Goal: Information Seeking & Learning: Check status

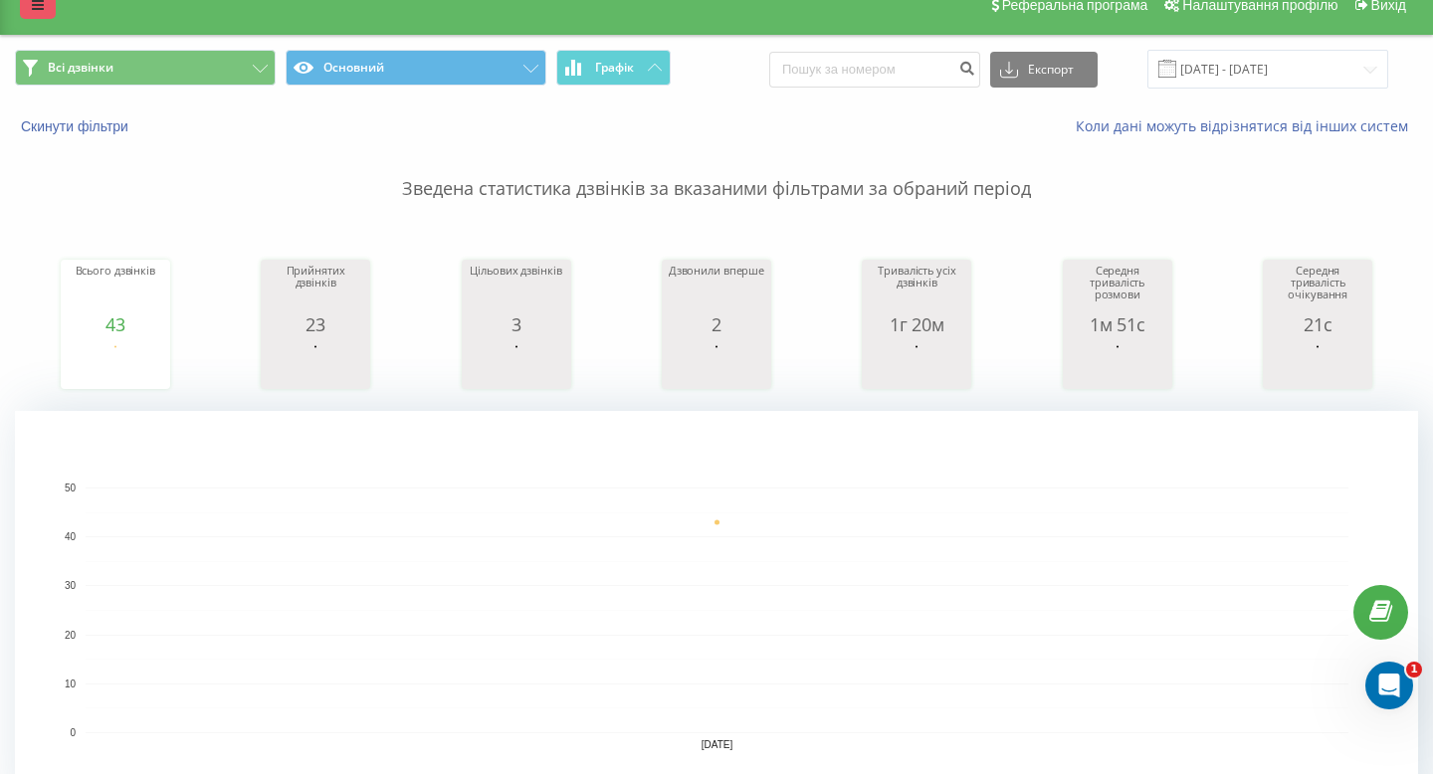
click at [40, 3] on icon at bounding box center [38, 5] width 12 height 14
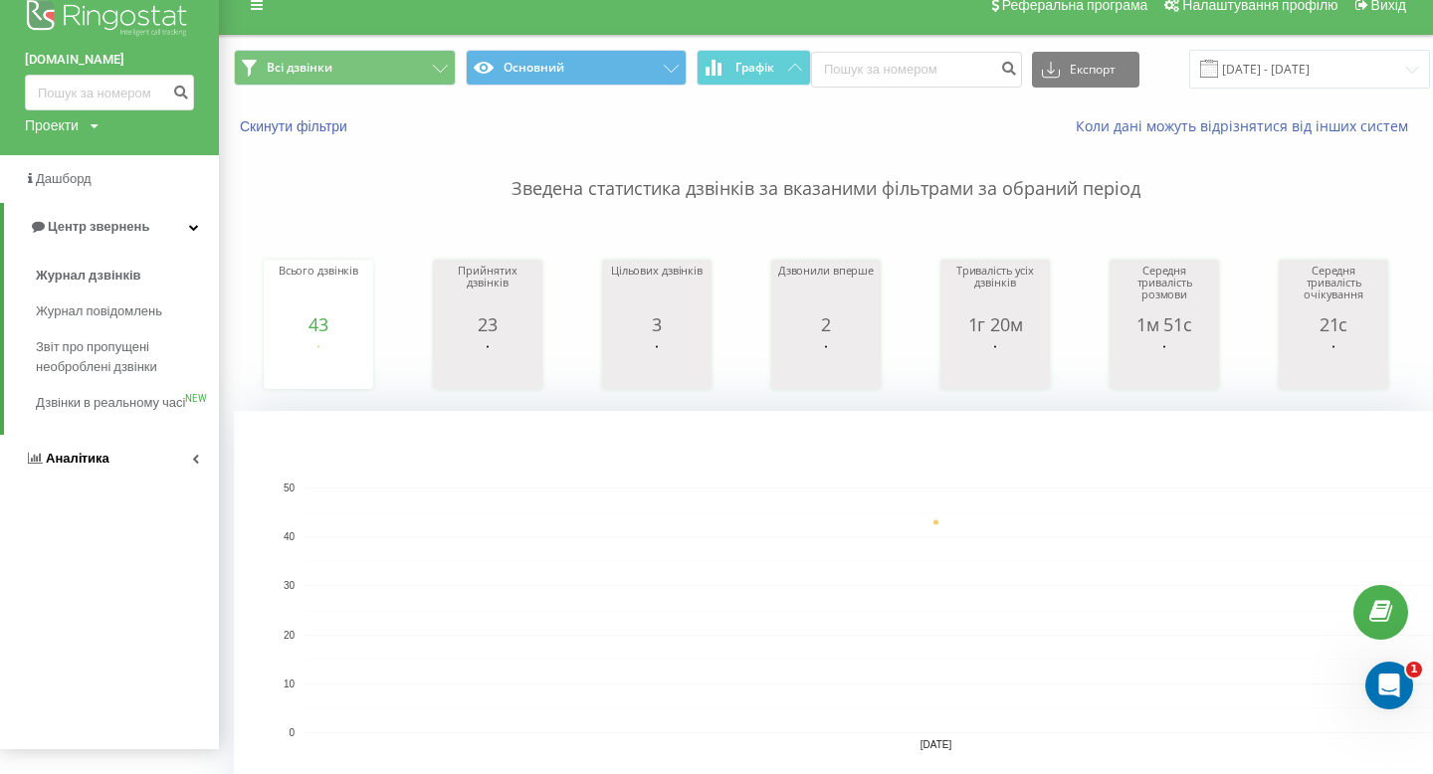
click at [140, 473] on link "Аналiтика" at bounding box center [109, 459] width 219 height 48
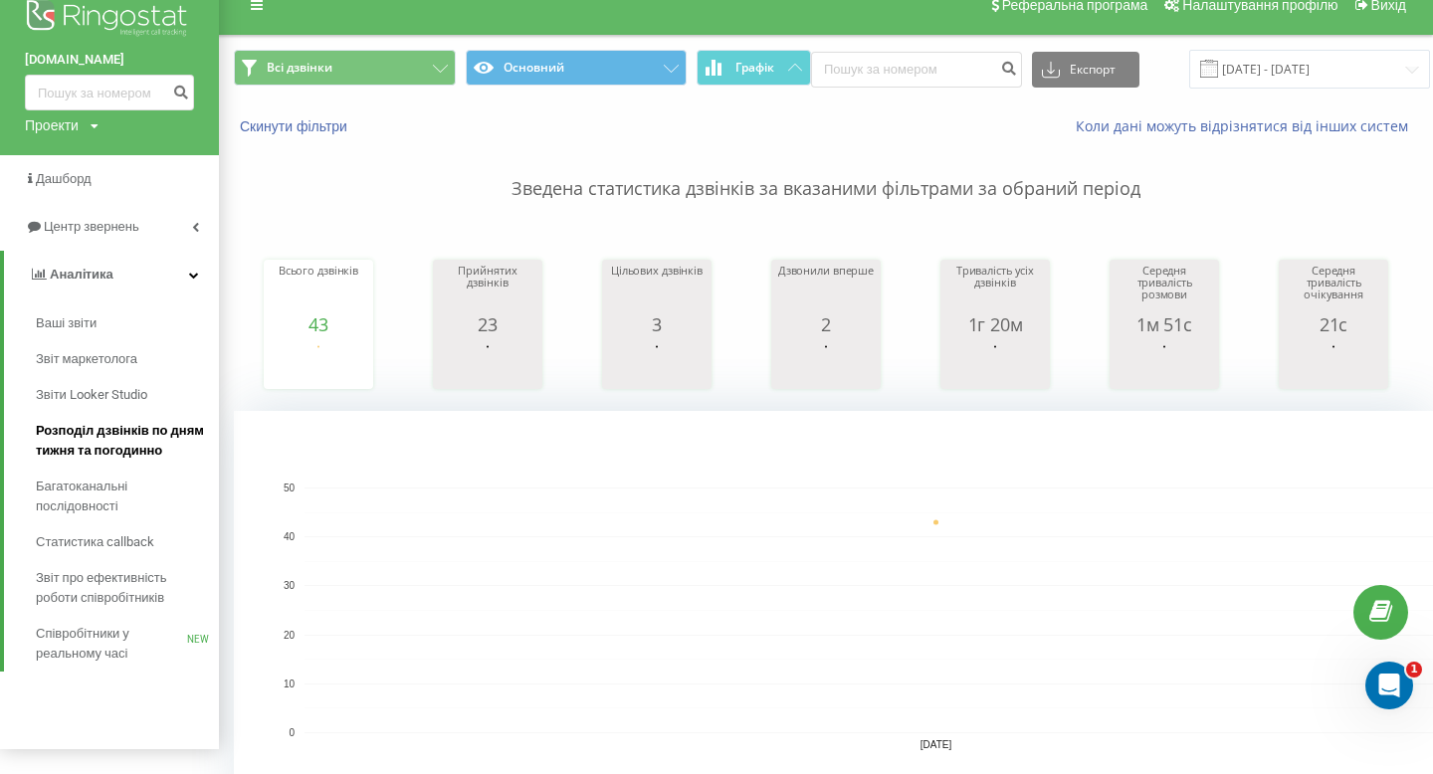
scroll to position [205, 0]
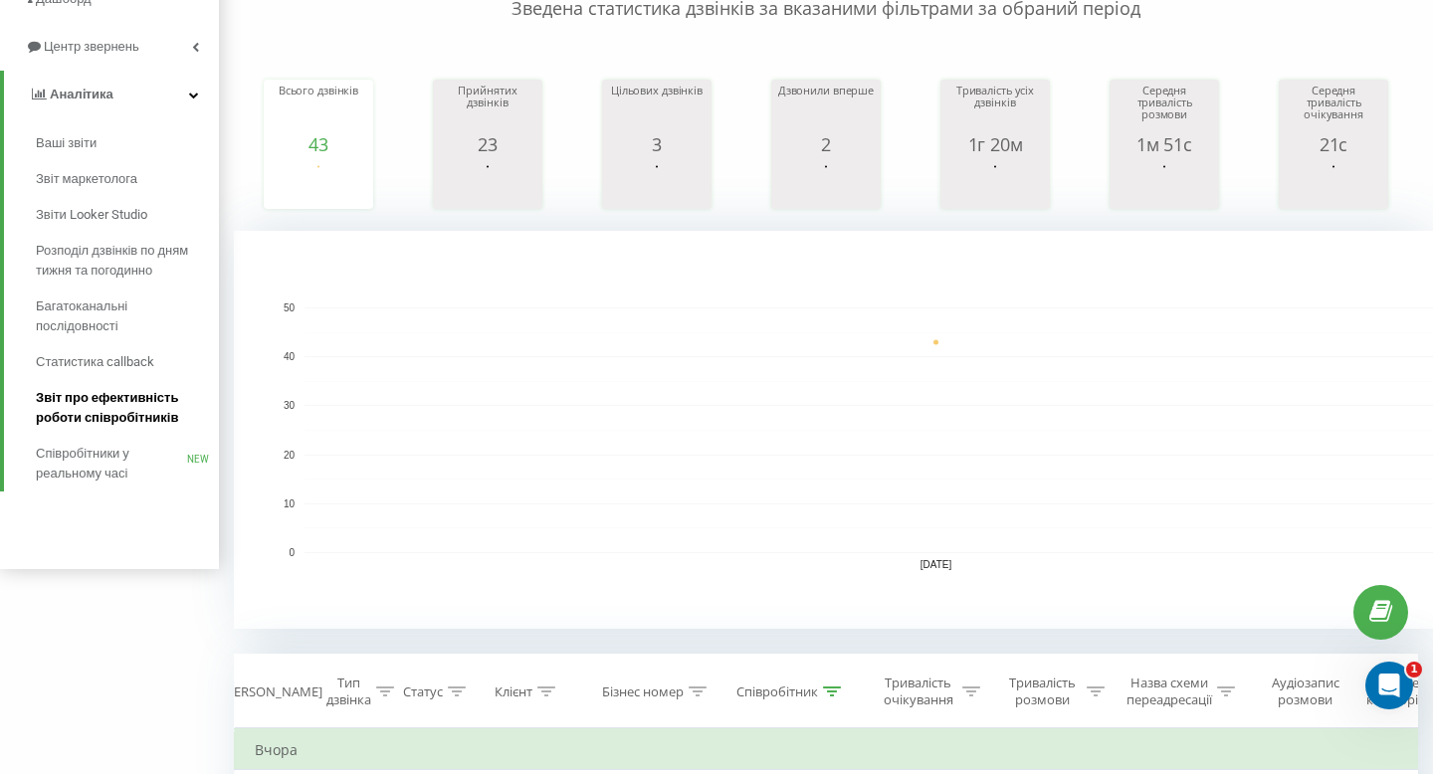
click at [170, 414] on span "Звіт про ефективність роботи співробітників" at bounding box center [122, 408] width 173 height 40
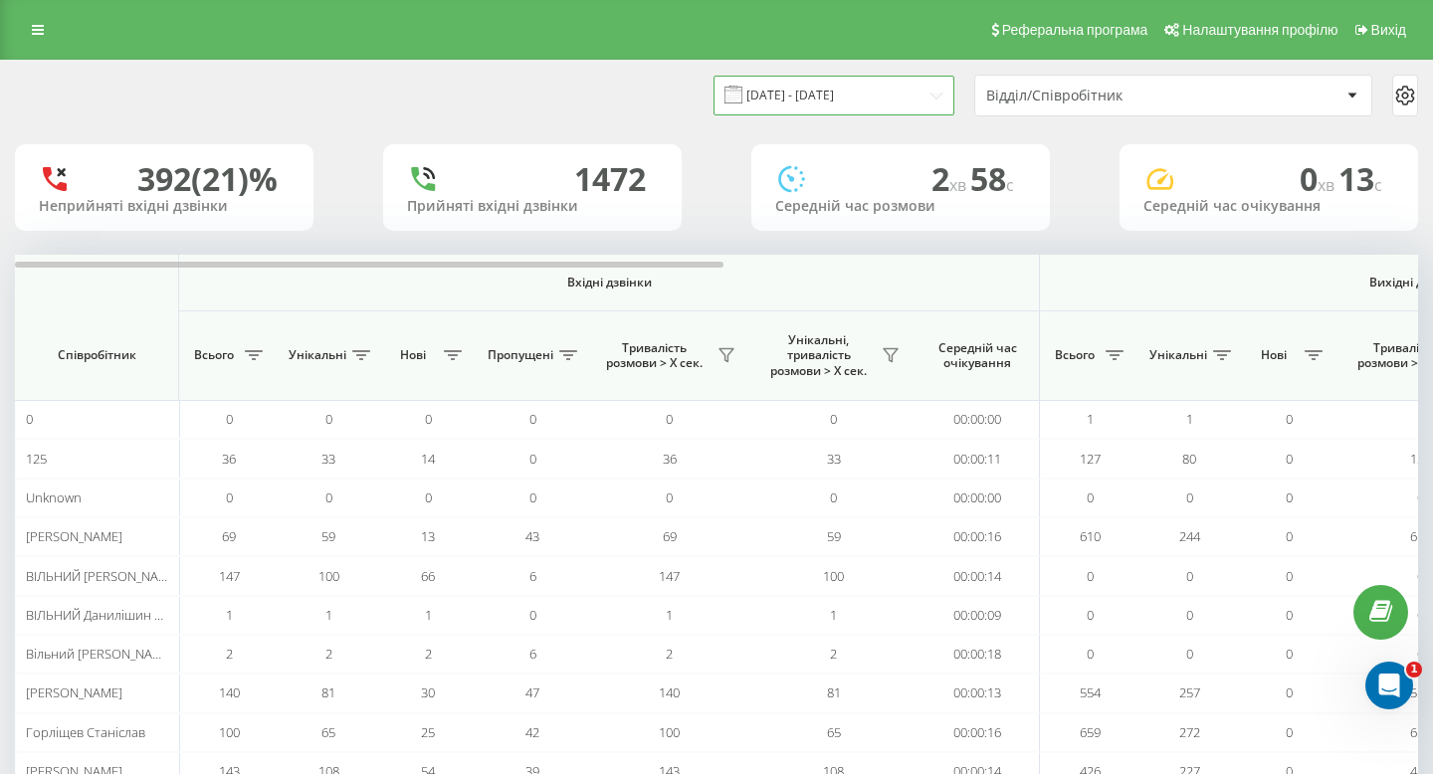
click at [930, 98] on input "[DATE] - [DATE]" at bounding box center [834, 95] width 241 height 39
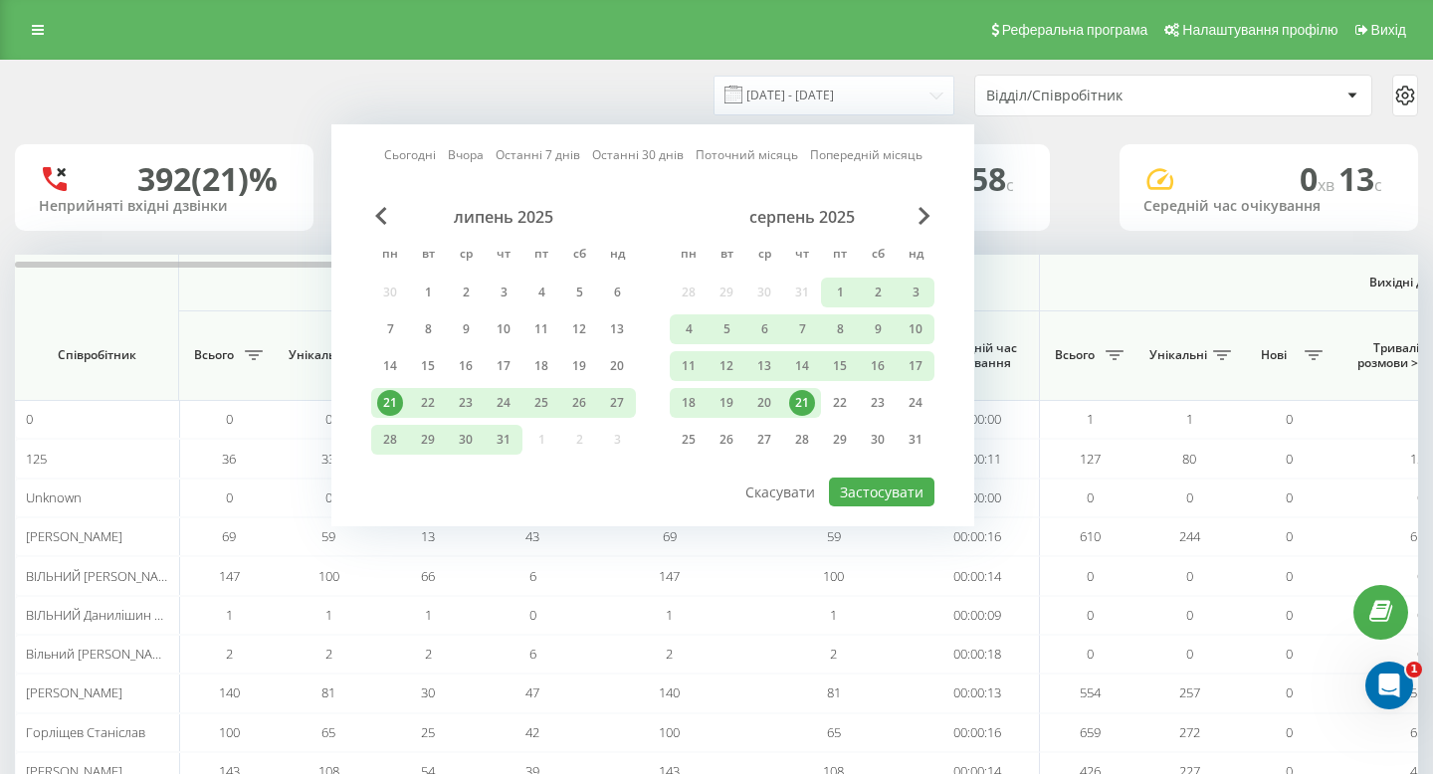
click at [812, 402] on div "21" at bounding box center [802, 403] width 26 height 26
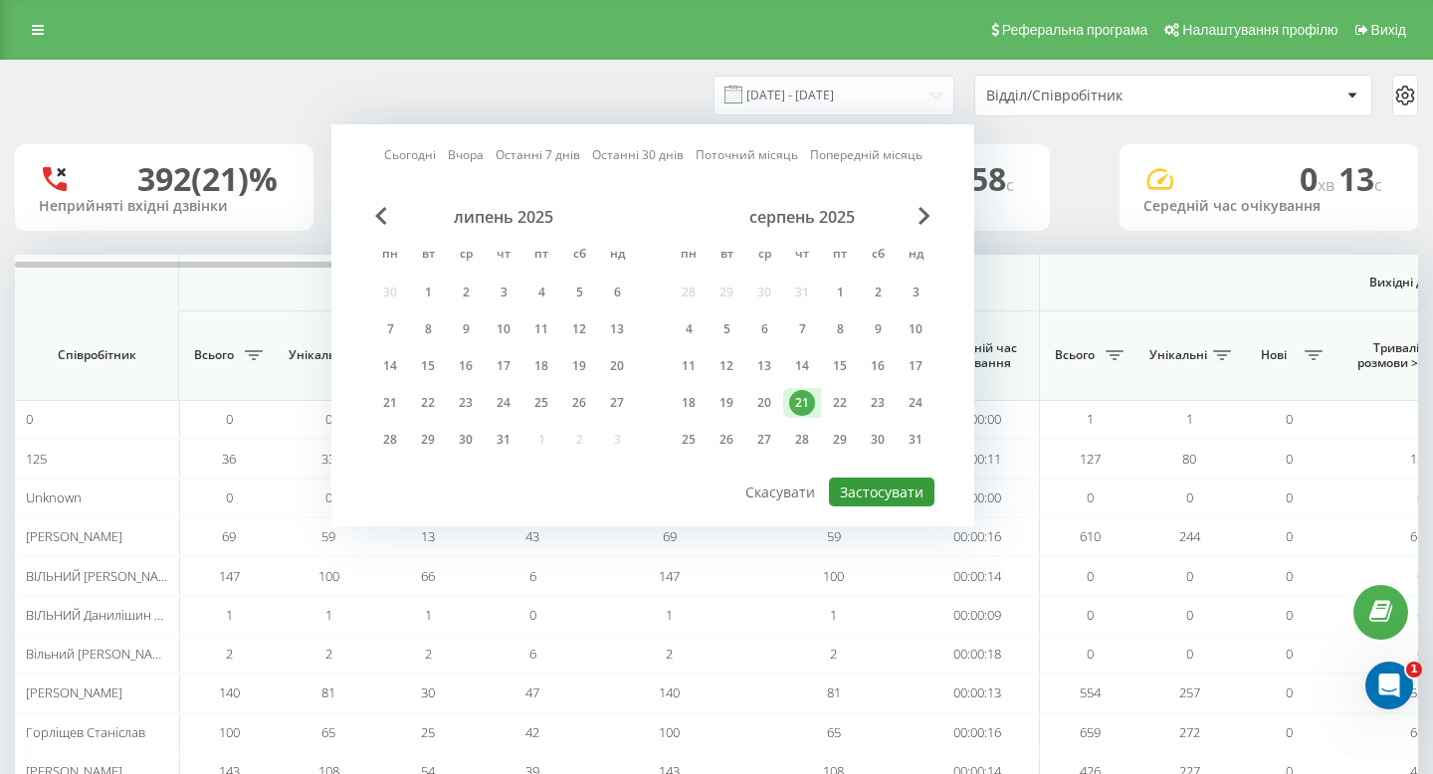
click at [874, 500] on button "Застосувати" at bounding box center [882, 492] width 106 height 29
type input "[DATE] - [DATE]"
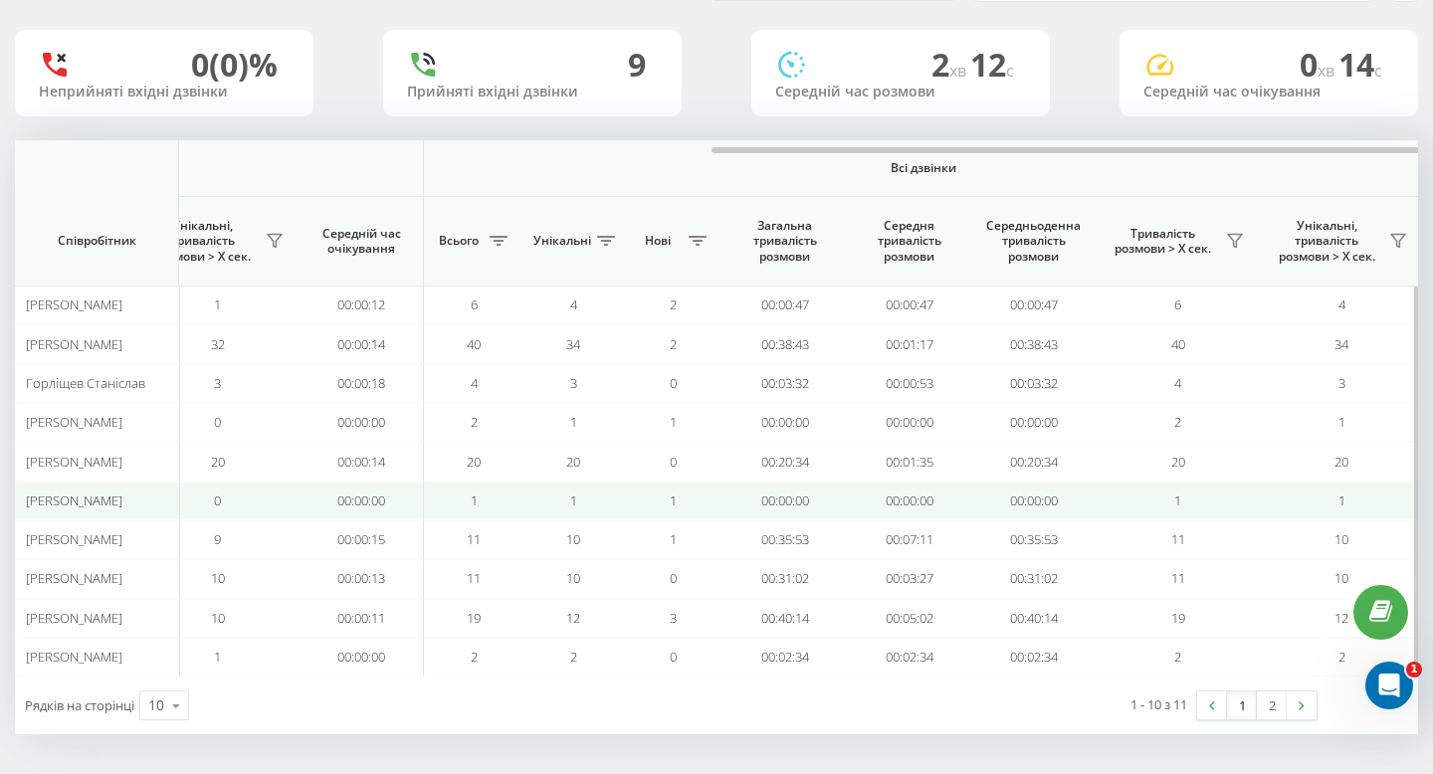
scroll to position [0, 1374]
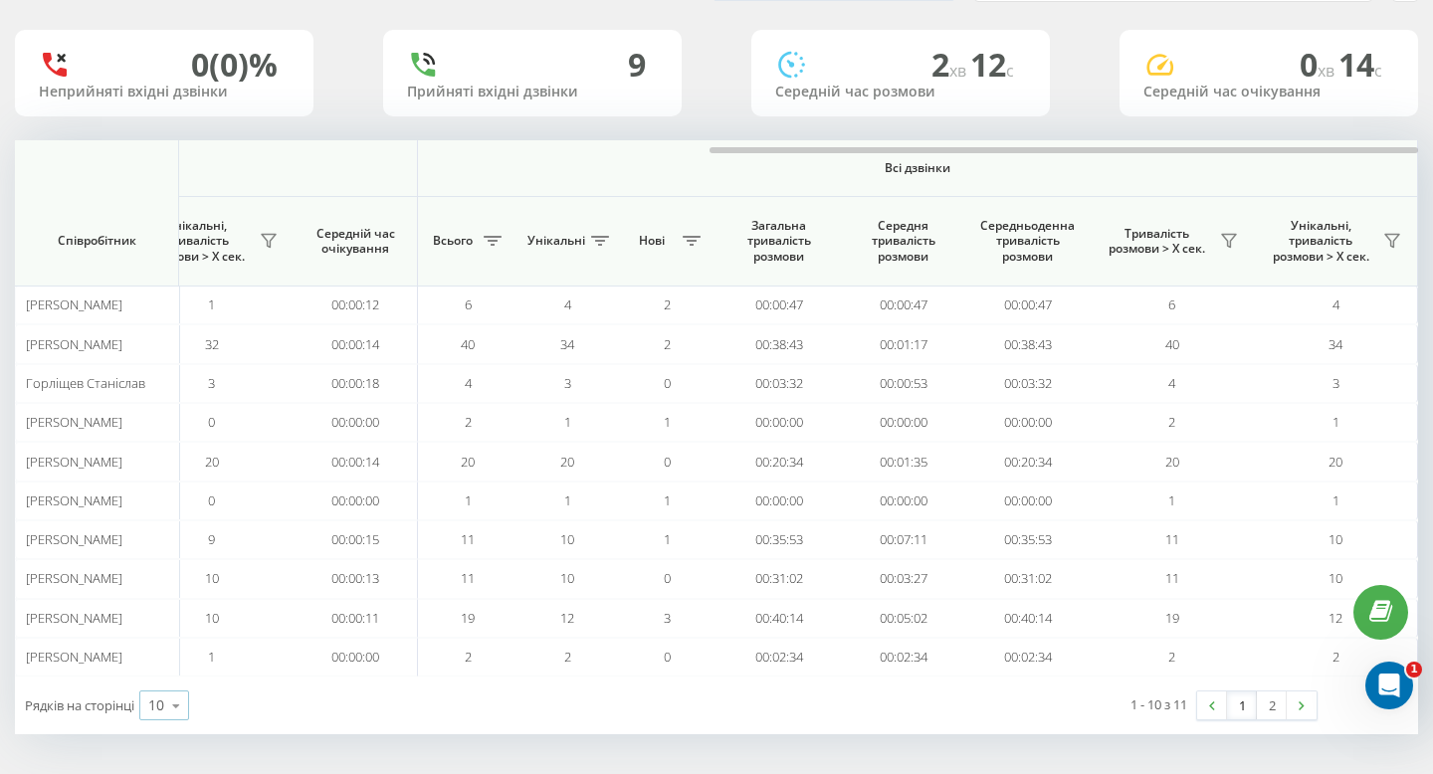
click at [173, 704] on icon at bounding box center [176, 706] width 30 height 39
click at [167, 621] on div "25" at bounding box center [164, 619] width 48 height 29
